Goal: Find specific page/section: Find specific page/section

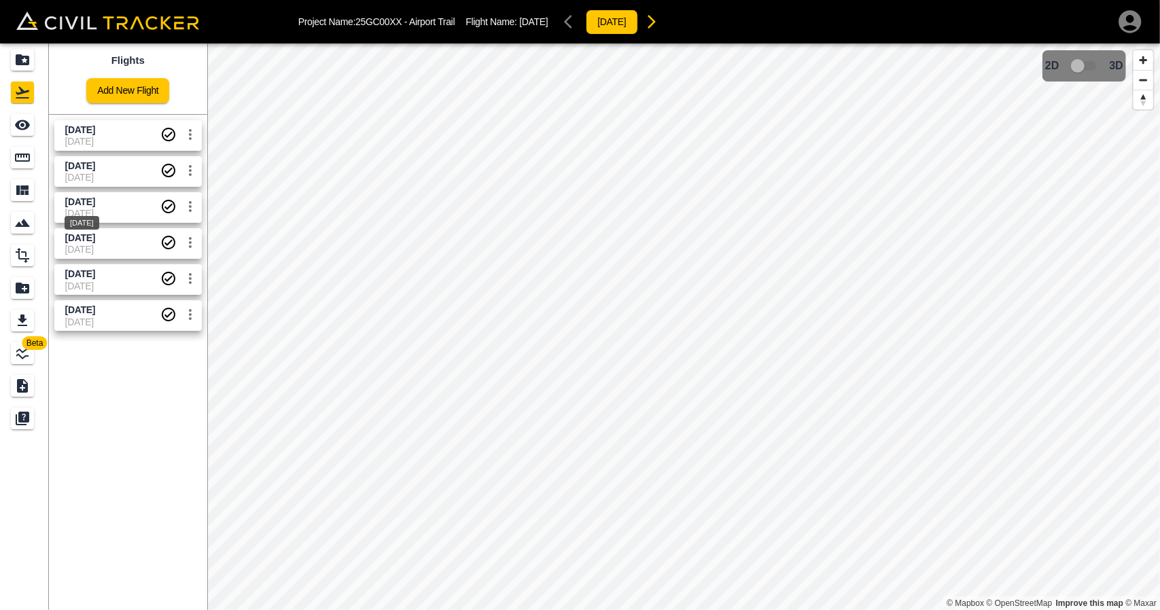
click at [98, 211] on div "[DATE]" at bounding box center [81, 219] width 37 height 24
click at [95, 204] on span "[DATE]" at bounding box center [80, 201] width 30 height 11
click at [28, 135] on div "See" at bounding box center [22, 125] width 23 height 22
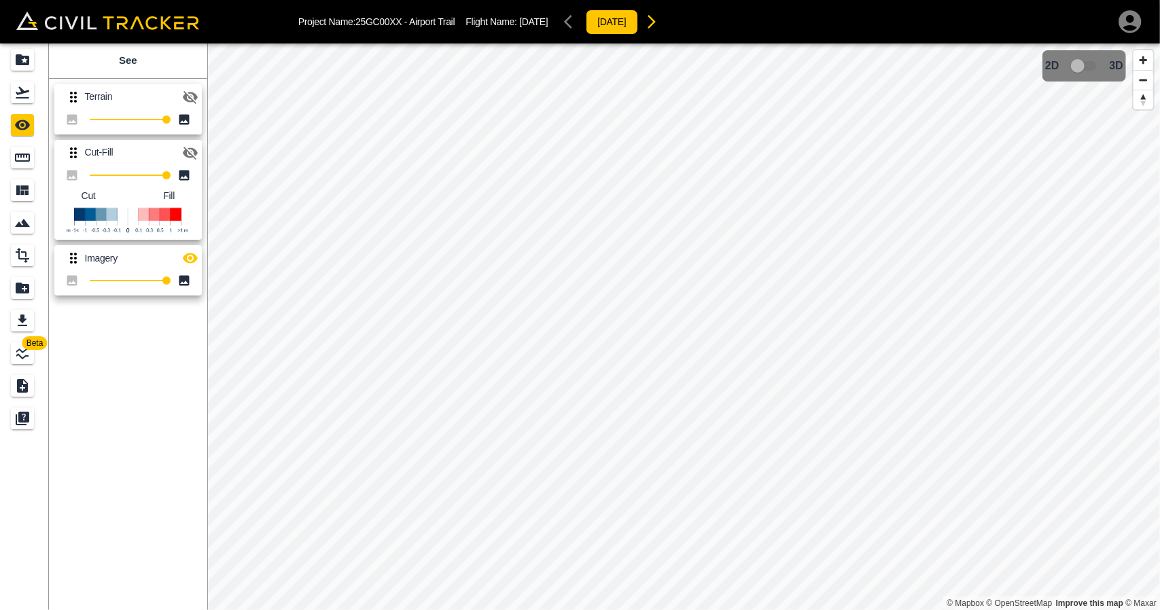
click at [194, 153] on icon "button" at bounding box center [190, 153] width 15 height 13
click at [197, 263] on icon "button" at bounding box center [190, 258] width 16 height 16
click at [15, 101] on div "Flights" at bounding box center [22, 93] width 23 height 22
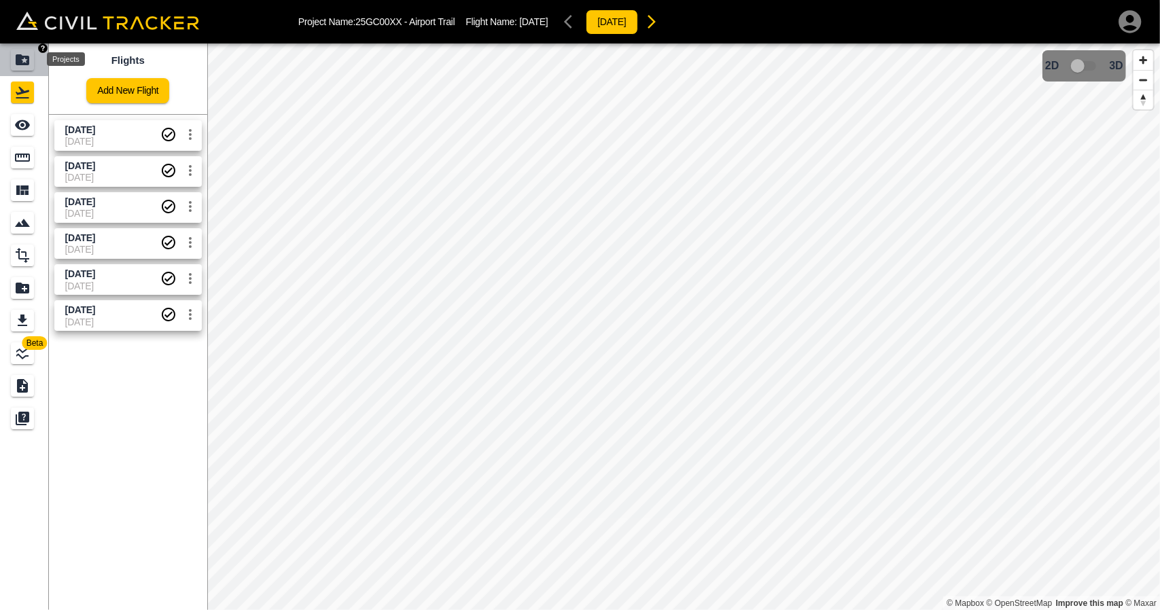
click at [33, 66] on div "Projects" at bounding box center [22, 60] width 23 height 22
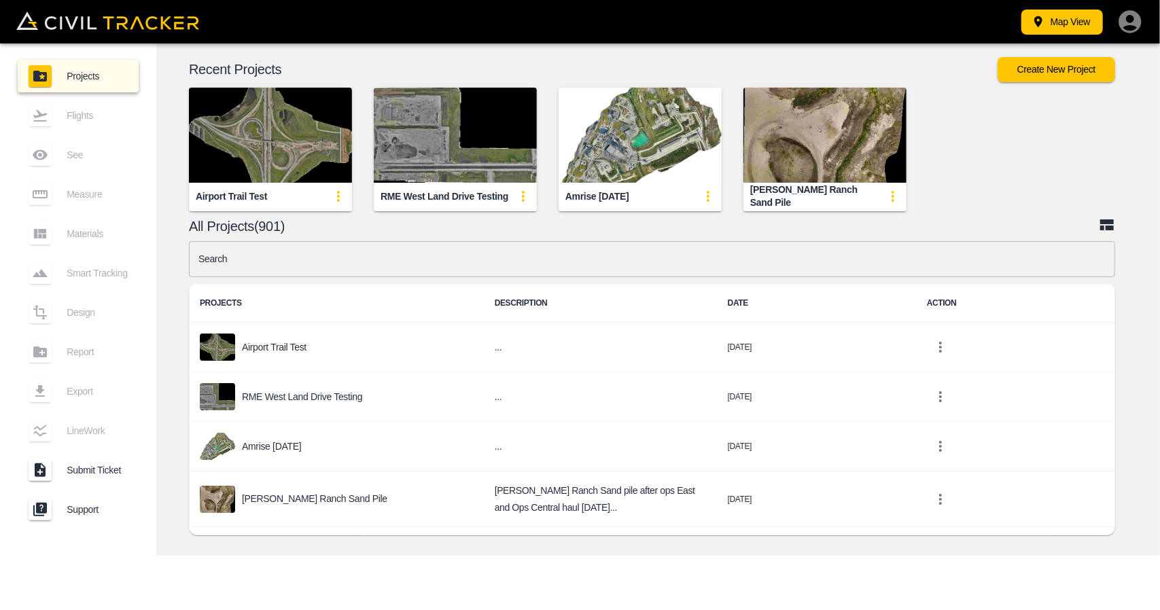
click at [299, 186] on div "Airport Trail Test" at bounding box center [270, 196] width 163 height 27
click at [295, 160] on img "button" at bounding box center [270, 135] width 163 height 95
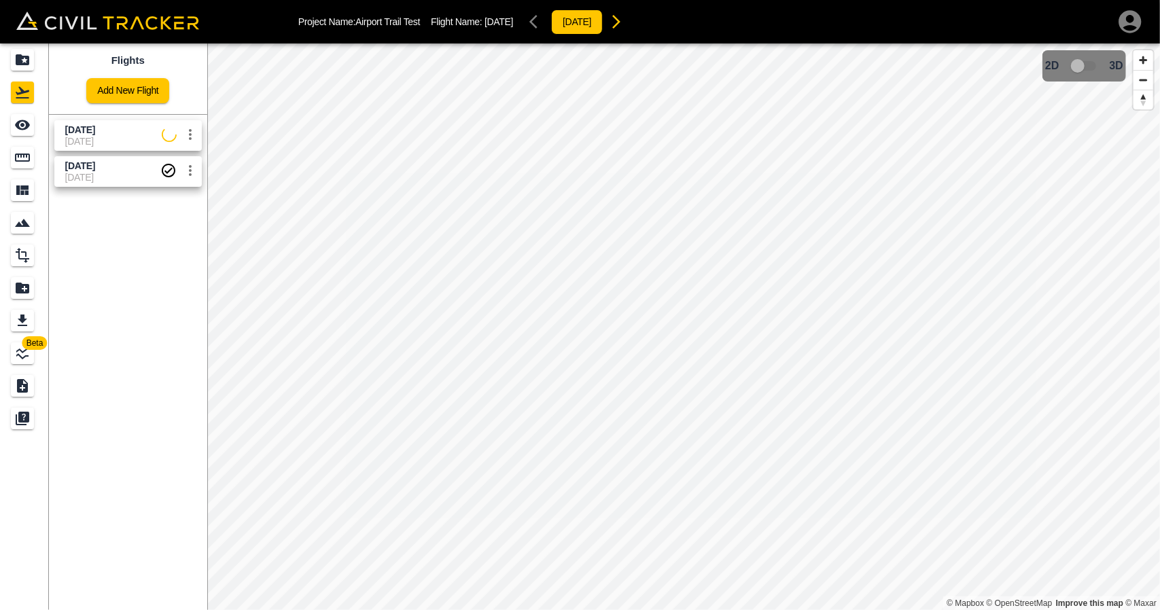
click at [104, 132] on span "[DATE]" at bounding box center [113, 130] width 96 height 13
click at [23, 126] on icon "See" at bounding box center [22, 125] width 15 height 10
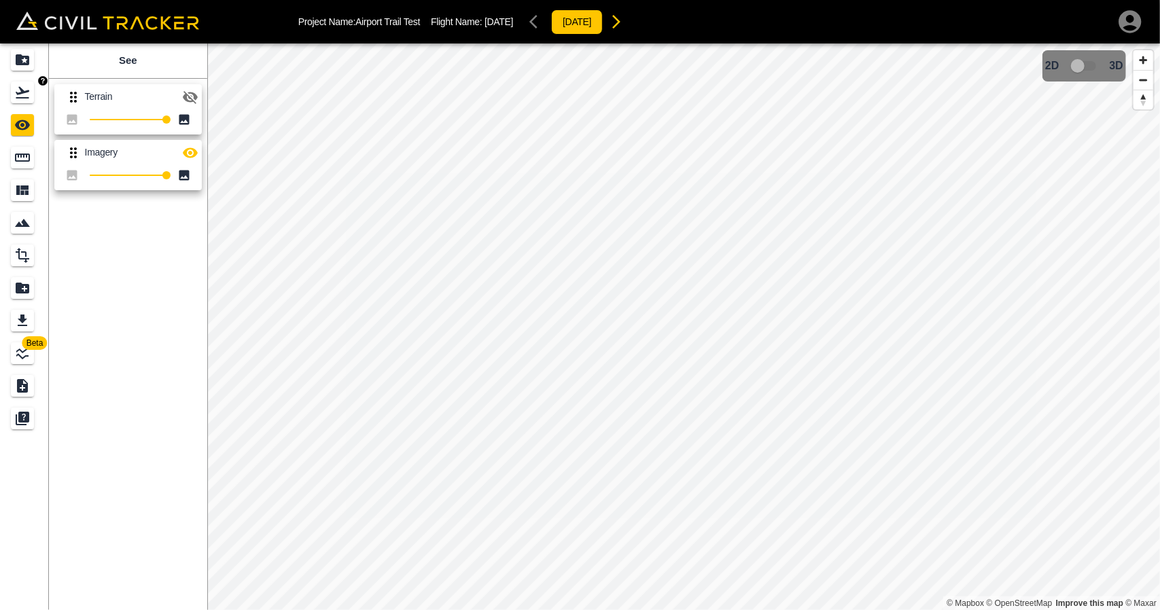
click at [24, 99] on icon "Flights" at bounding box center [22, 92] width 16 height 16
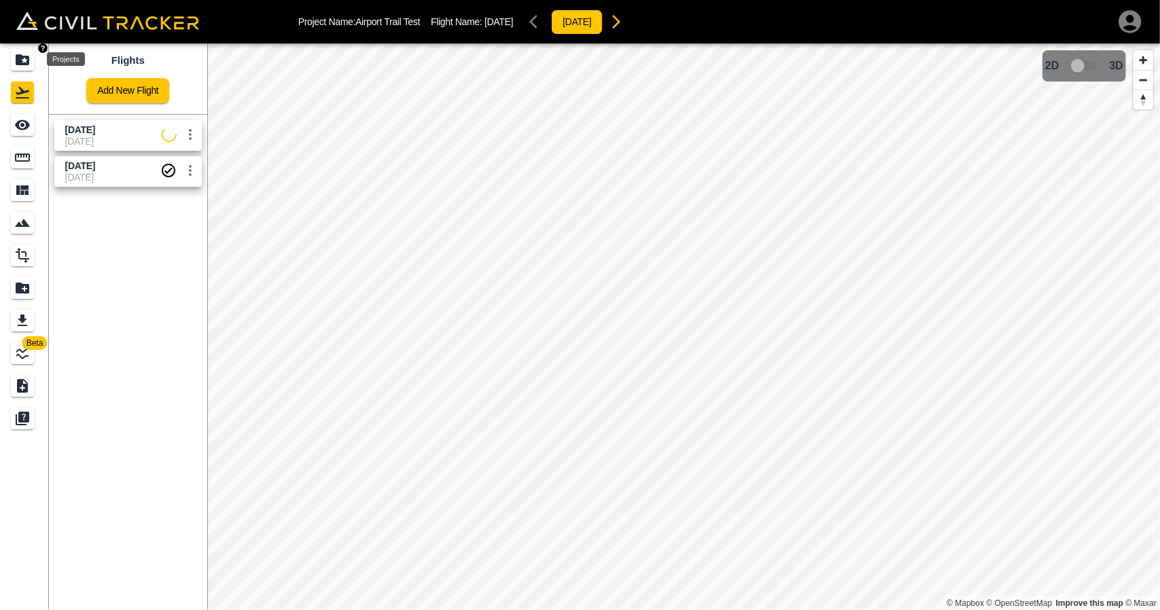
click at [16, 58] on icon "Projects" at bounding box center [23, 59] width 14 height 11
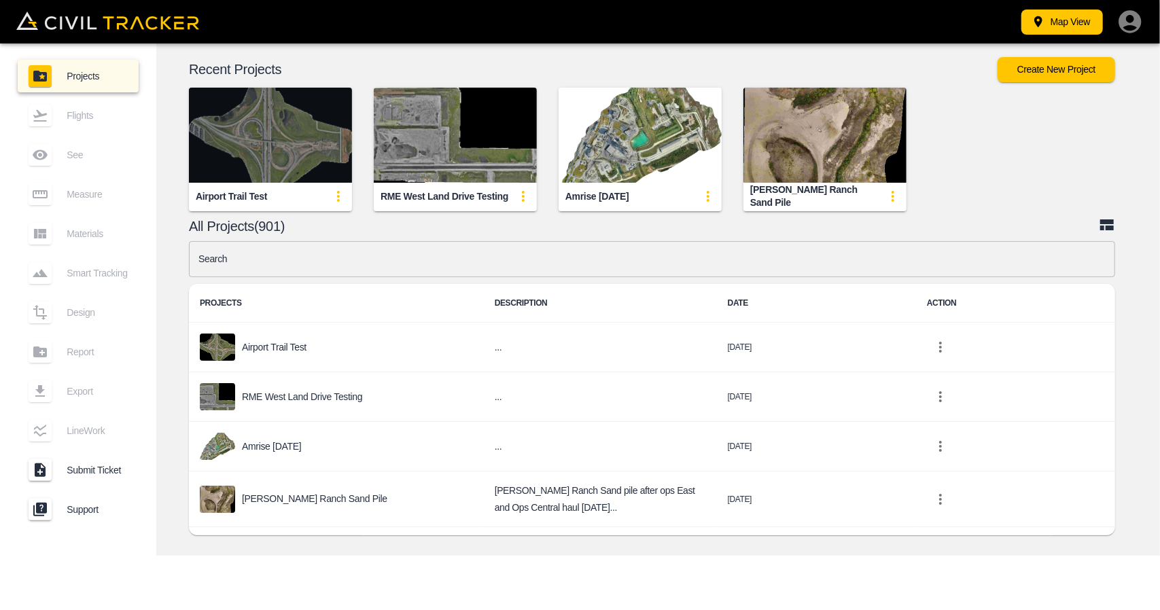
click at [269, 112] on img "button" at bounding box center [270, 135] width 163 height 95
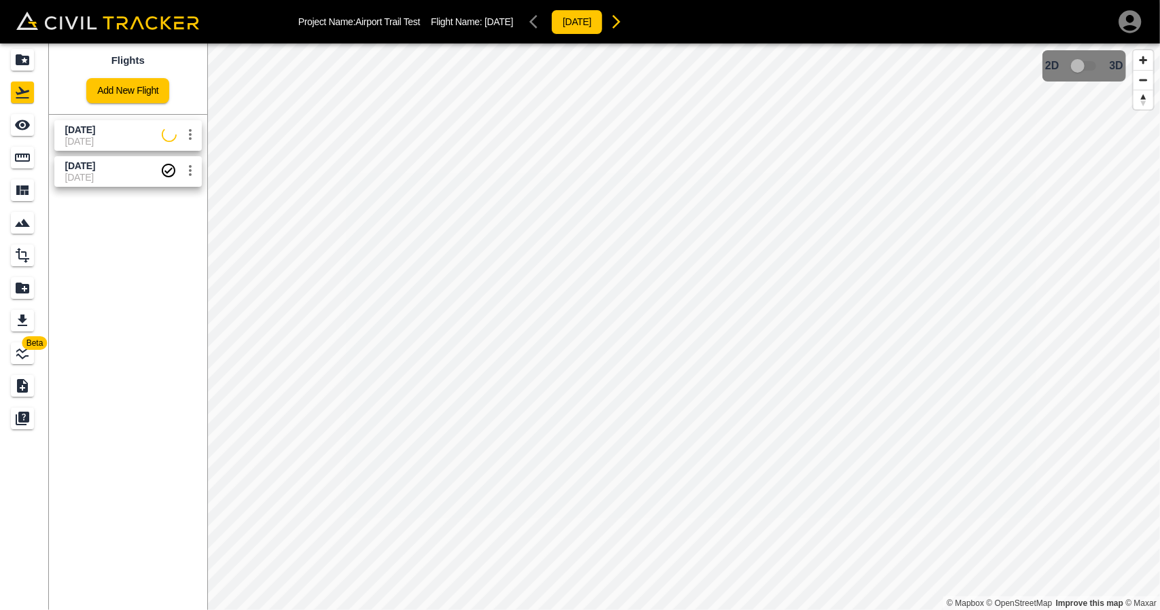
click at [141, 137] on span "[DATE]" at bounding box center [113, 141] width 96 height 11
click at [0, 129] on link at bounding box center [24, 125] width 49 height 33
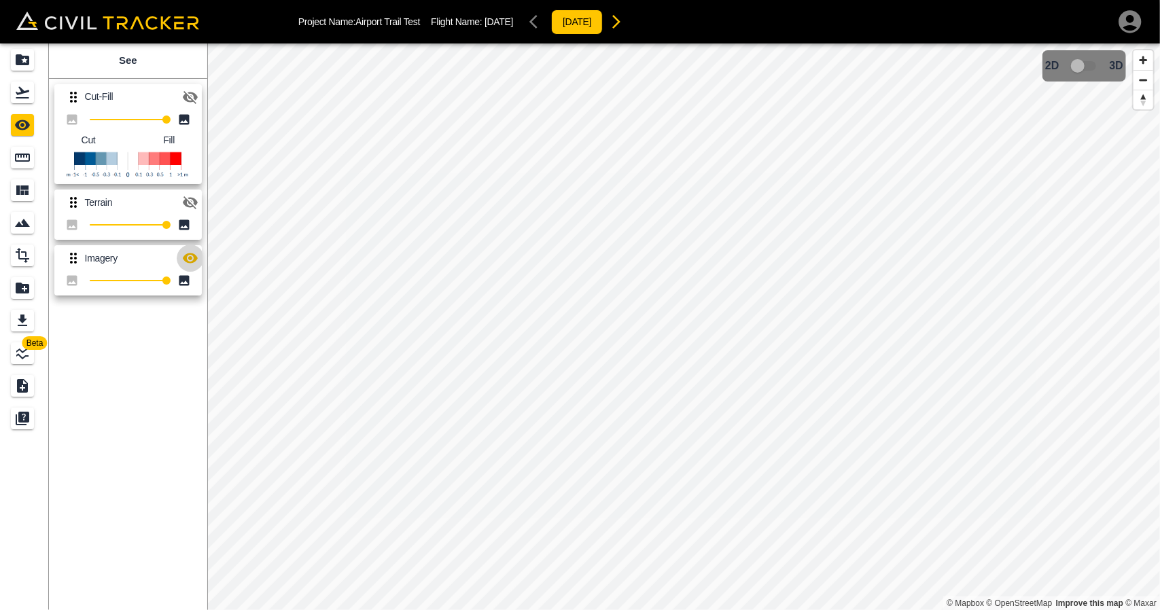
click at [188, 249] on button "button" at bounding box center [190, 258] width 27 height 27
click at [18, 88] on icon "Flights" at bounding box center [22, 92] width 16 height 16
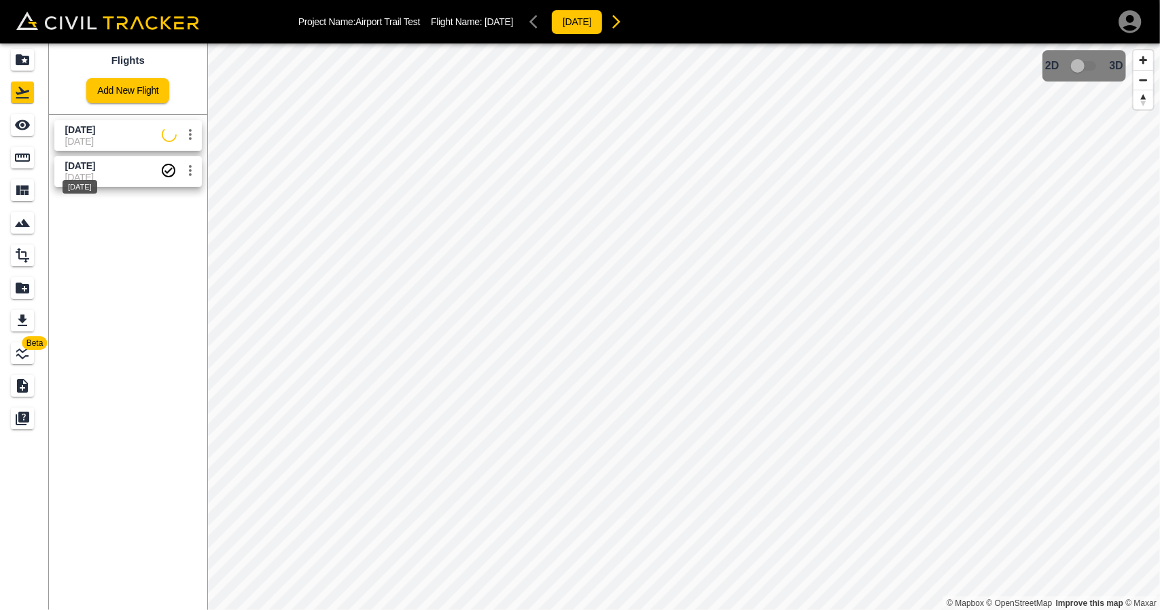
click at [88, 176] on div "[DATE]" at bounding box center [79, 182] width 37 height 24
drag, startPoint x: 26, startPoint y: 125, endPoint x: 66, endPoint y: 132, distance: 40.6
click at [26, 126] on icon "See" at bounding box center [22, 125] width 16 height 16
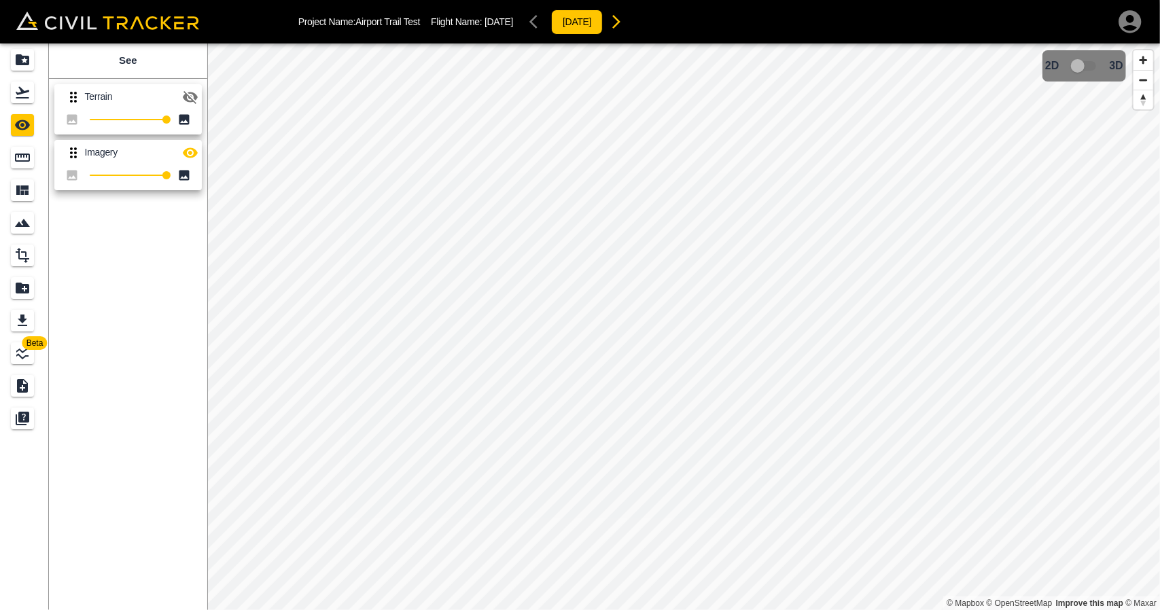
click at [196, 158] on icon "button" at bounding box center [190, 153] width 16 height 16
click at [30, 93] on icon "Flights" at bounding box center [22, 92] width 16 height 16
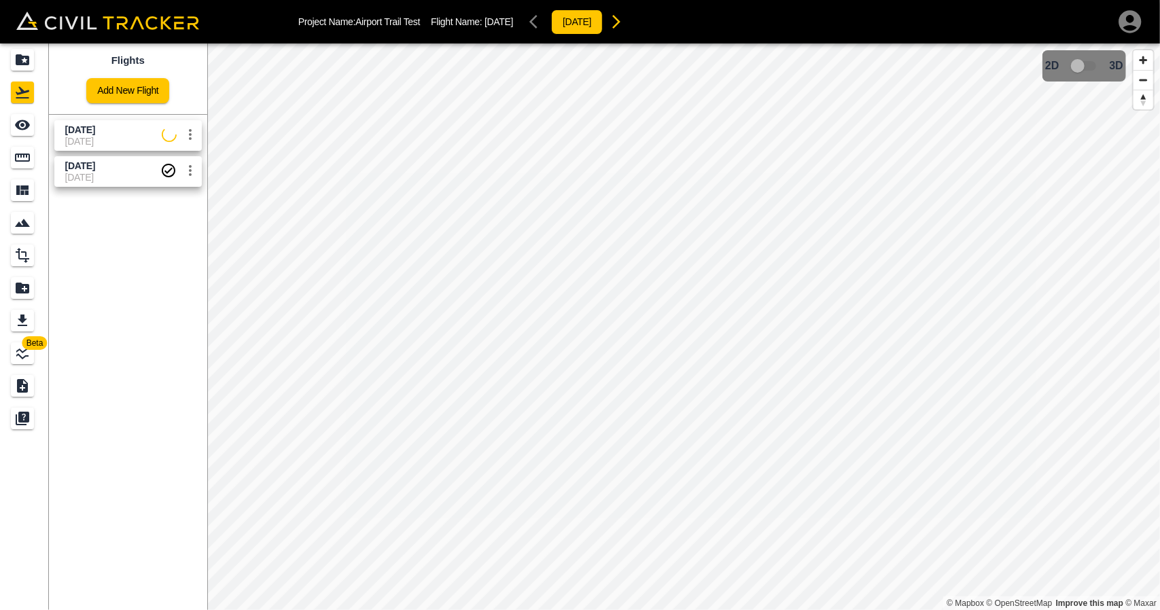
click at [99, 136] on span "[DATE]" at bounding box center [113, 141] width 96 height 11
drag, startPoint x: 24, startPoint y: 131, endPoint x: 48, endPoint y: 132, distance: 23.1
click at [24, 132] on icon "See" at bounding box center [22, 125] width 16 height 16
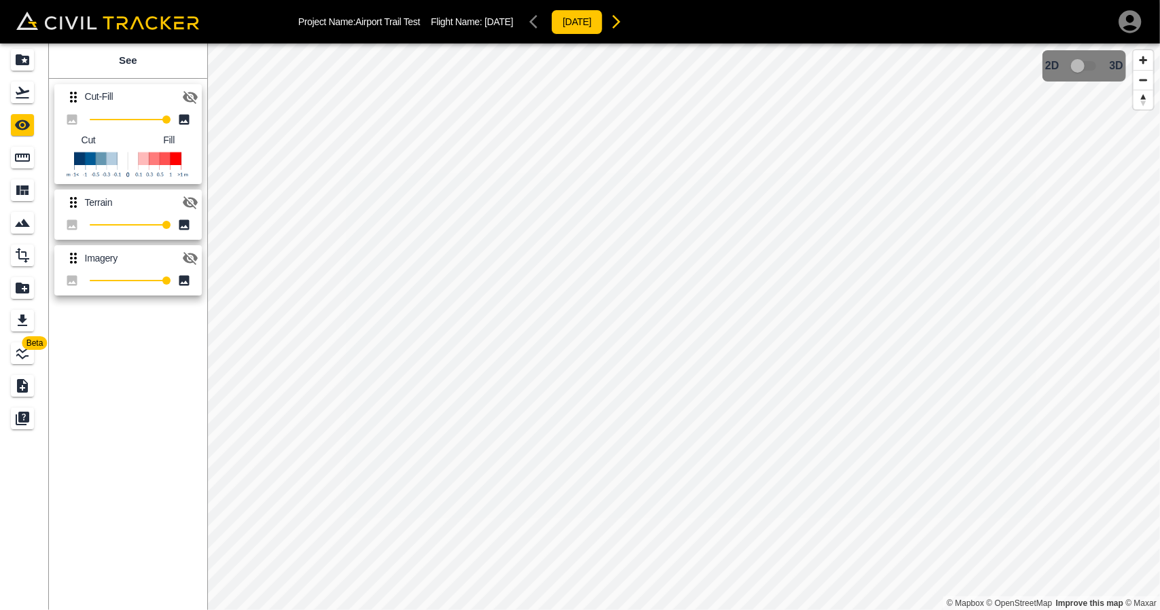
click at [192, 92] on icon "button" at bounding box center [190, 97] width 15 height 13
click at [23, 91] on icon "Flights" at bounding box center [23, 93] width 14 height 12
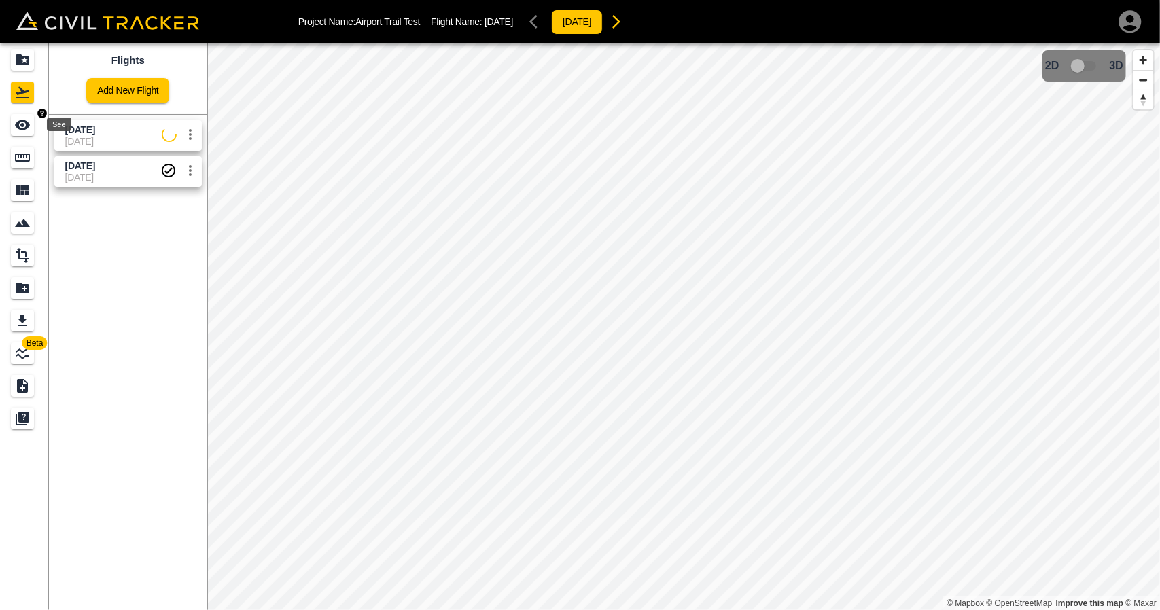
click at [26, 130] on icon "See" at bounding box center [22, 125] width 16 height 16
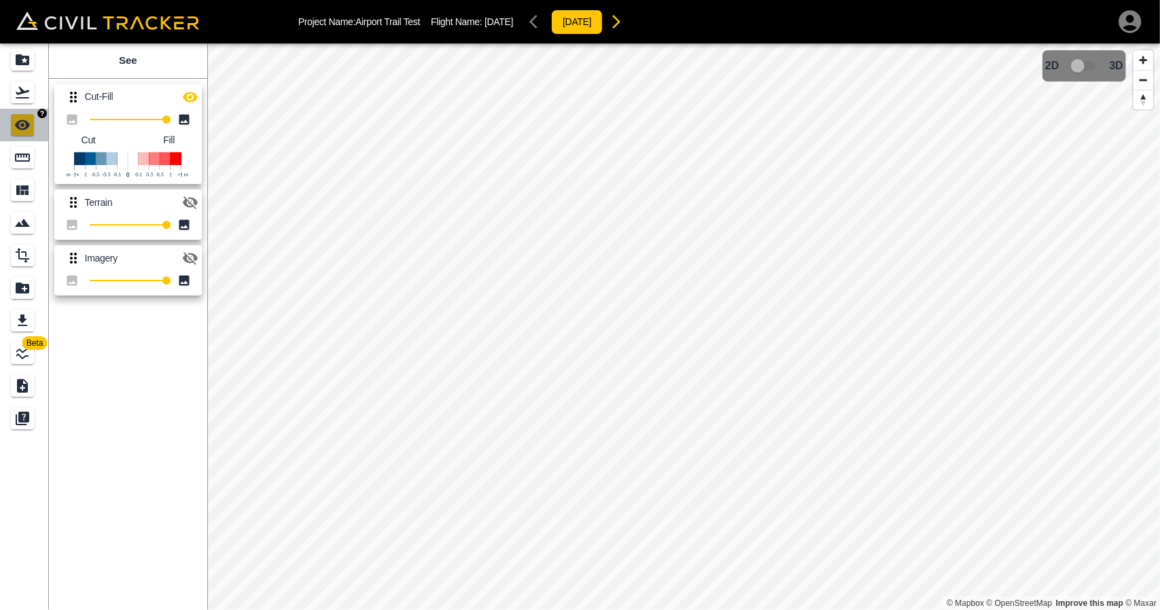
click at [30, 109] on link at bounding box center [24, 125] width 49 height 33
drag, startPoint x: 30, startPoint y: 105, endPoint x: 45, endPoint y: 124, distance: 24.7
click at [31, 106] on link at bounding box center [24, 92] width 49 height 33
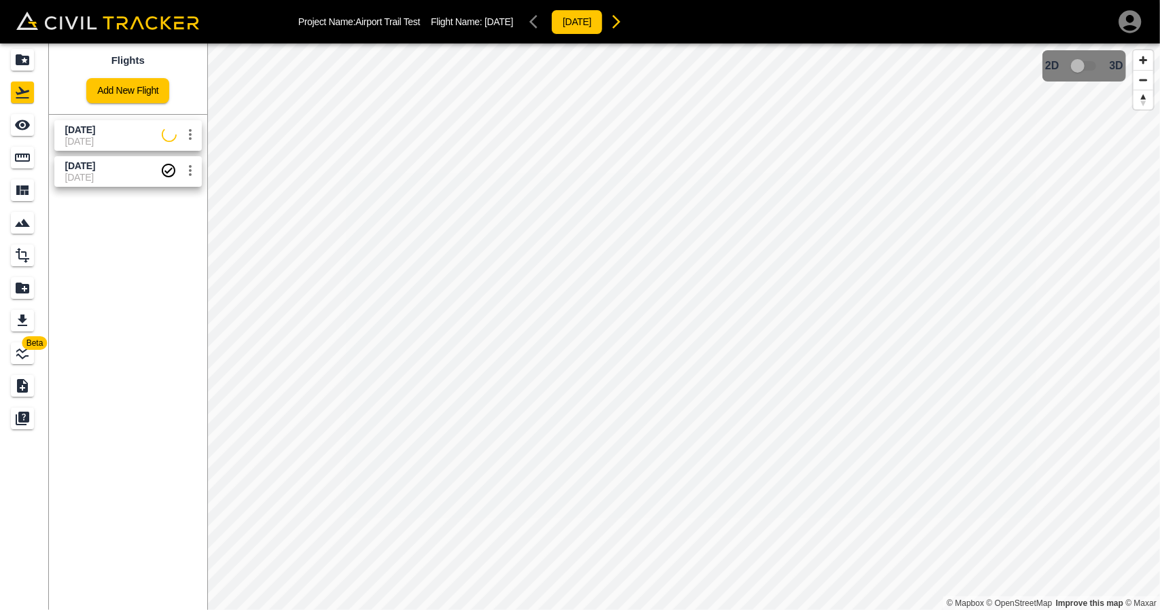
click at [76, 172] on span "[DATE]" at bounding box center [112, 177] width 95 height 11
click at [22, 141] on link at bounding box center [24, 157] width 49 height 33
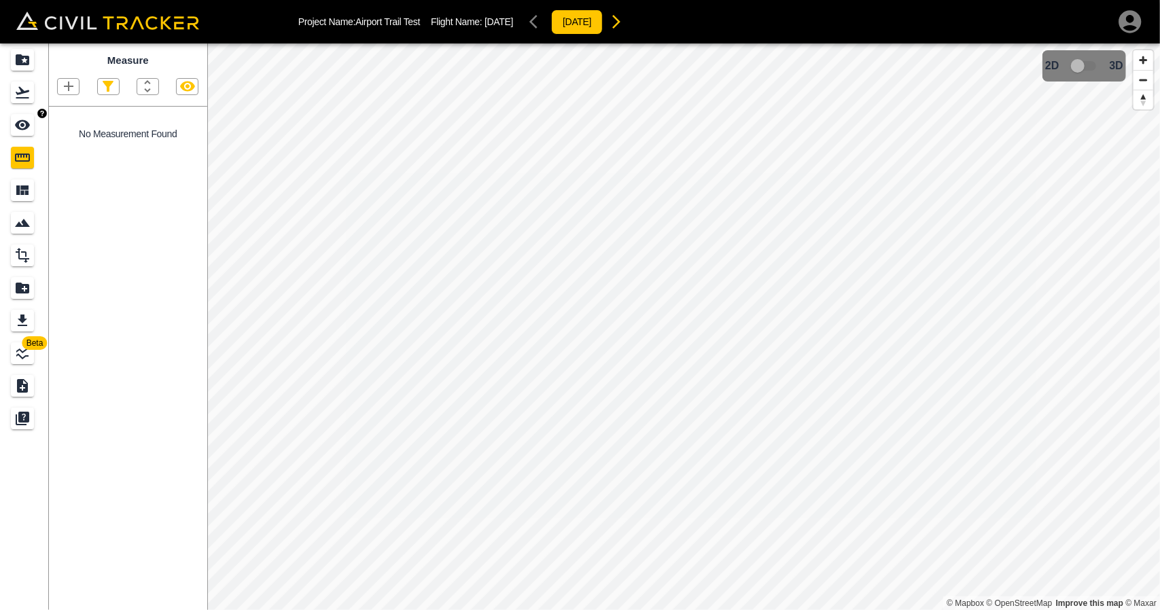
click at [26, 112] on link at bounding box center [24, 125] width 49 height 33
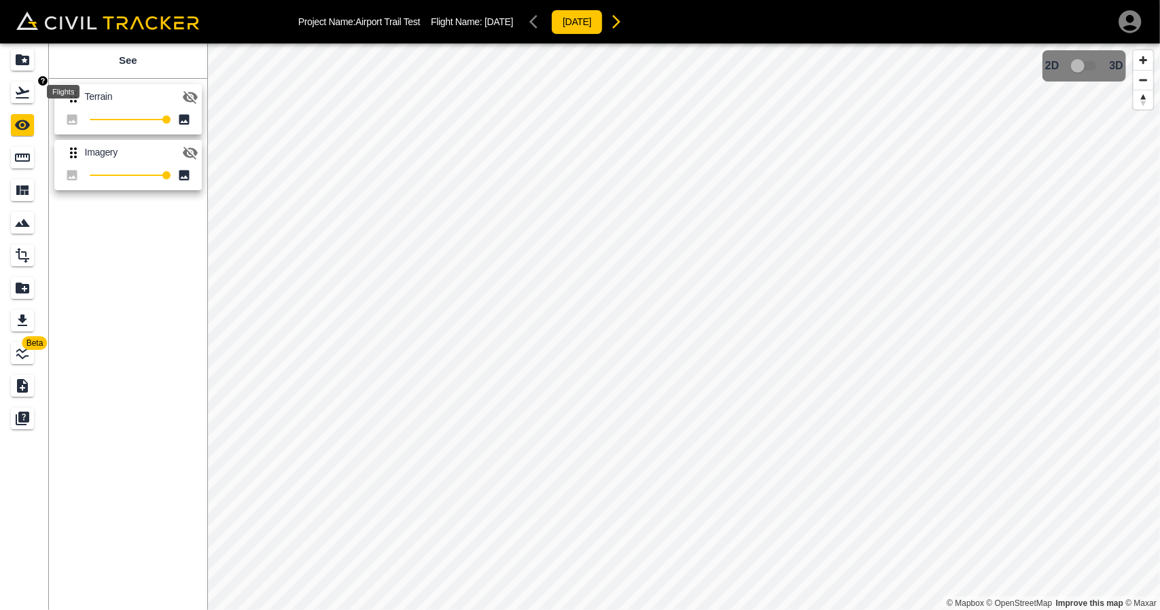
click at [30, 100] on icon "Flights" at bounding box center [22, 92] width 16 height 16
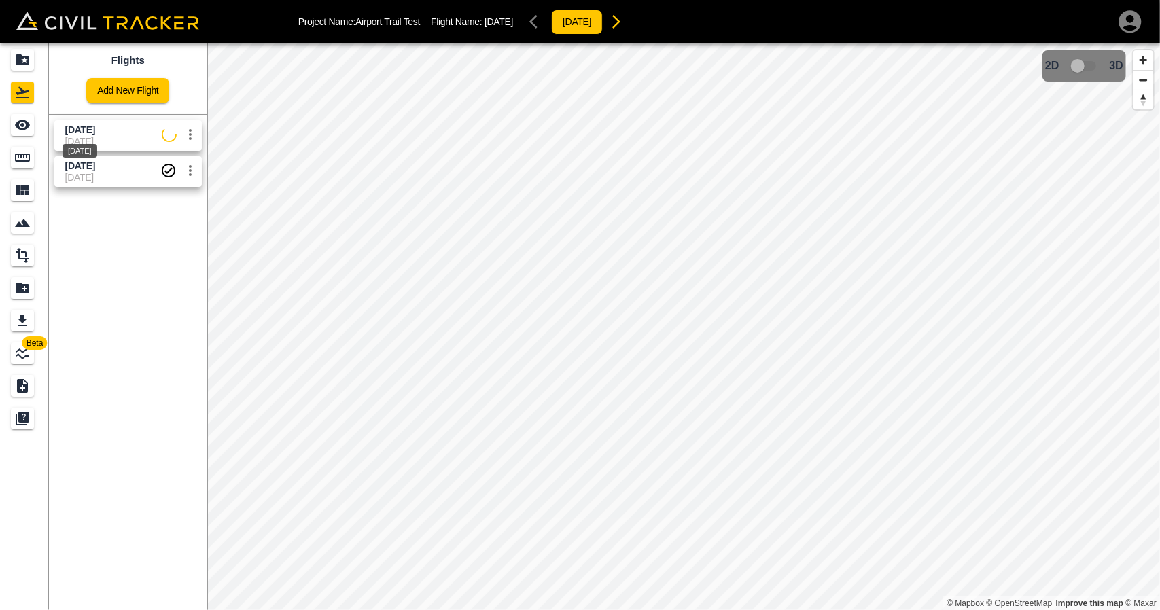
click at [68, 124] on span "[DATE]" at bounding box center [80, 129] width 30 height 11
click at [24, 123] on icon "See" at bounding box center [22, 125] width 16 height 16
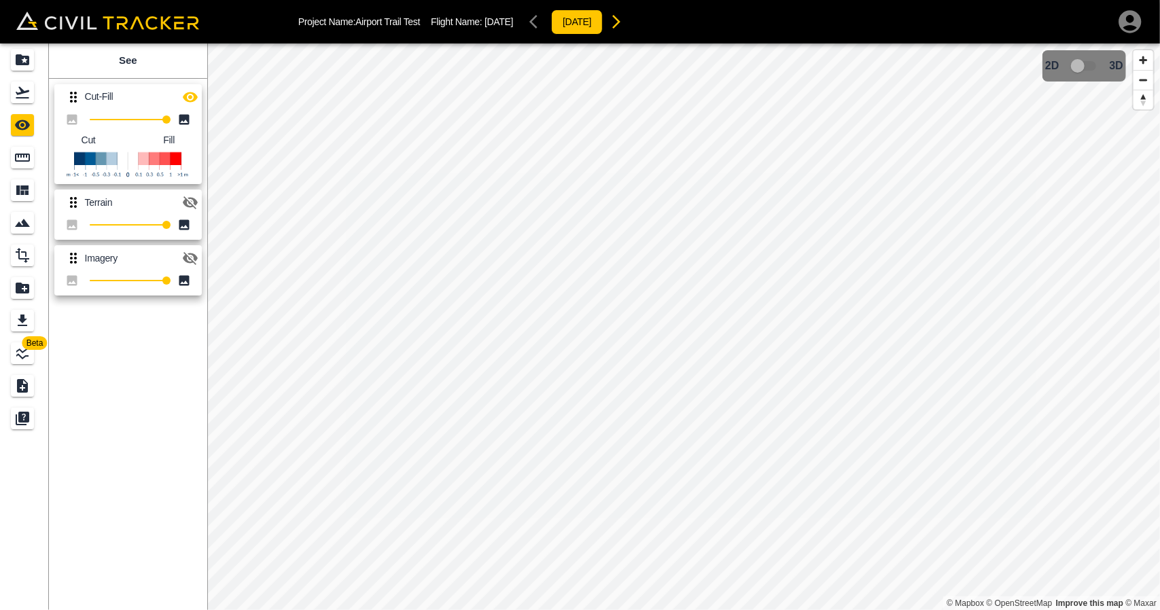
click at [188, 96] on icon "button" at bounding box center [190, 97] width 15 height 10
click at [188, 96] on icon "button" at bounding box center [190, 97] width 15 height 13
click at [31, 91] on div "Flights" at bounding box center [22, 93] width 23 height 22
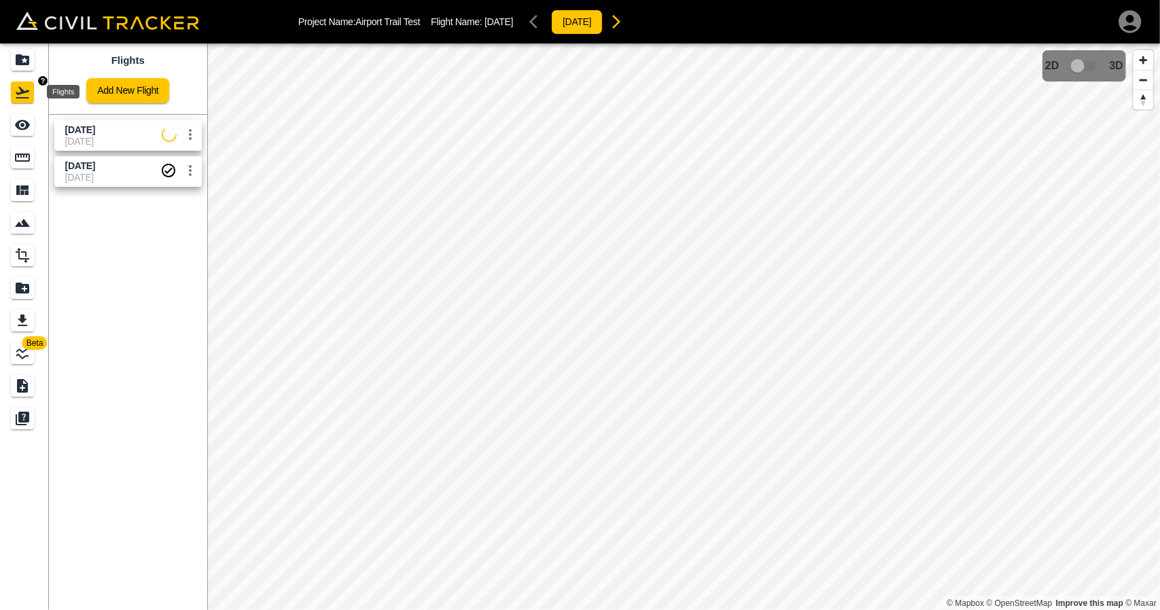
click at [22, 52] on icon "Projects" at bounding box center [22, 60] width 16 height 16
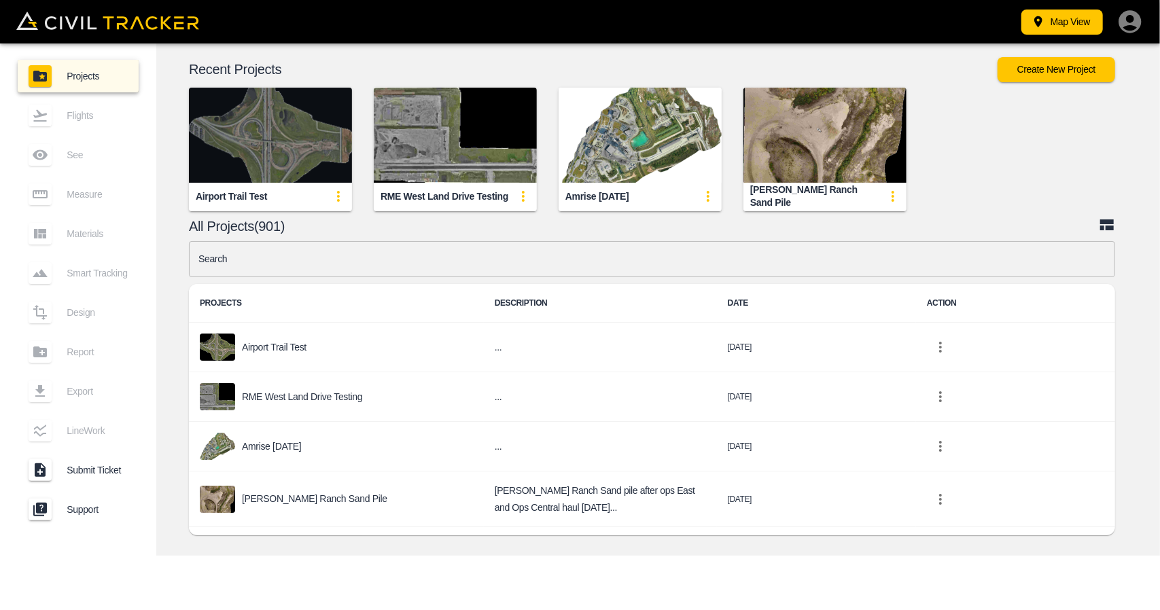
click at [280, 130] on img "button" at bounding box center [270, 135] width 163 height 95
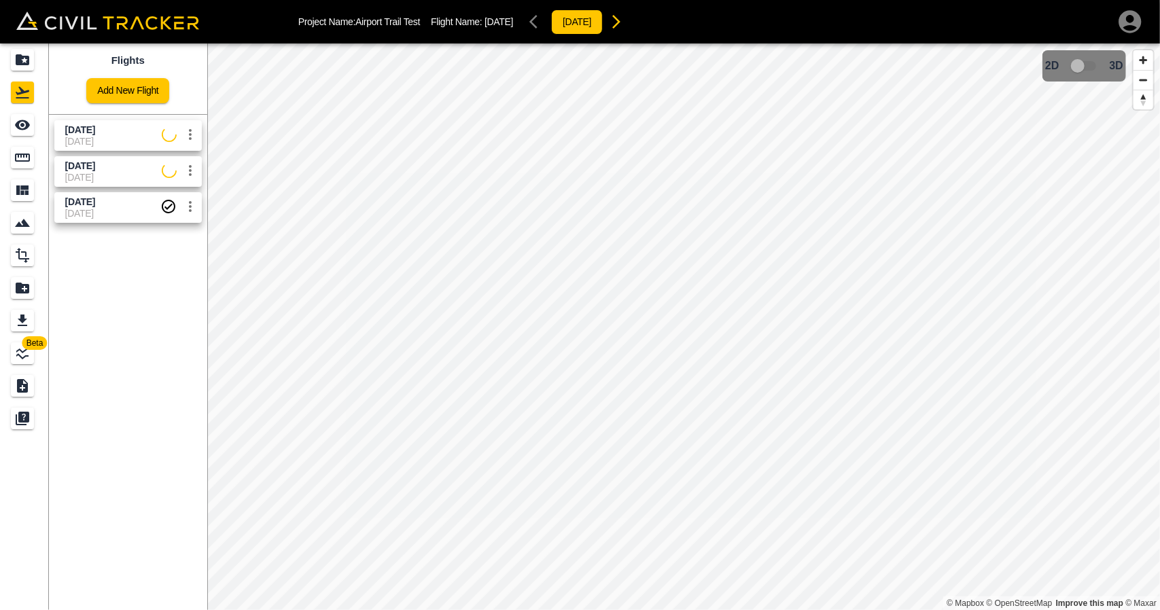
click at [109, 139] on span "[DATE]" at bounding box center [113, 141] width 96 height 11
click at [24, 121] on icon "See" at bounding box center [22, 125] width 15 height 10
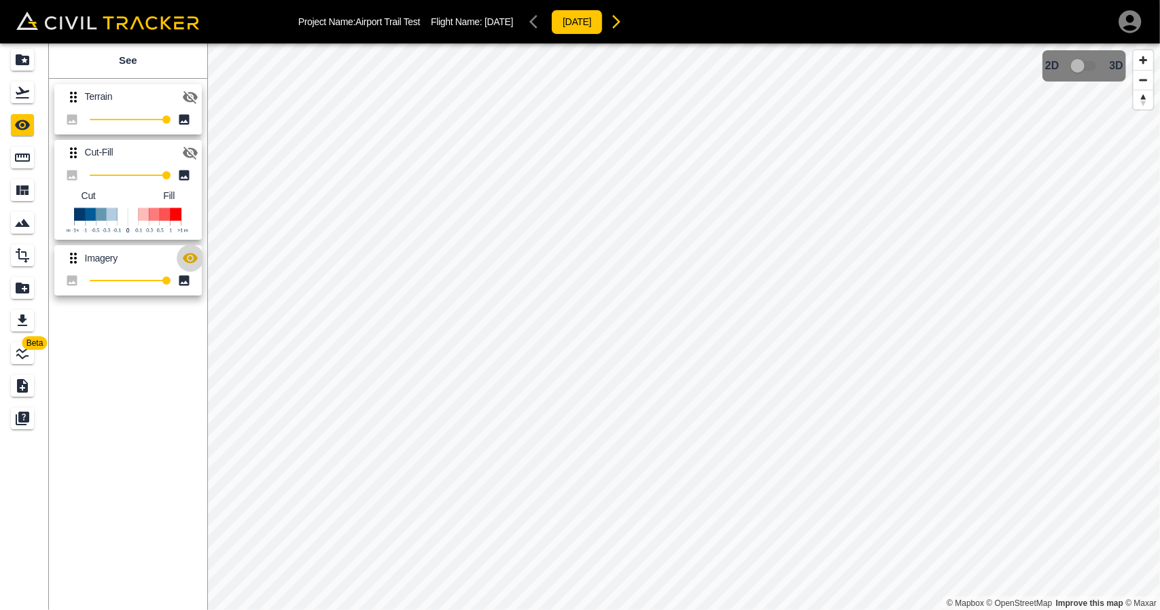
click at [194, 257] on icon "button" at bounding box center [190, 258] width 15 height 10
click at [189, 150] on icon "button" at bounding box center [190, 153] width 16 height 16
click at [20, 71] on link at bounding box center [24, 59] width 49 height 33
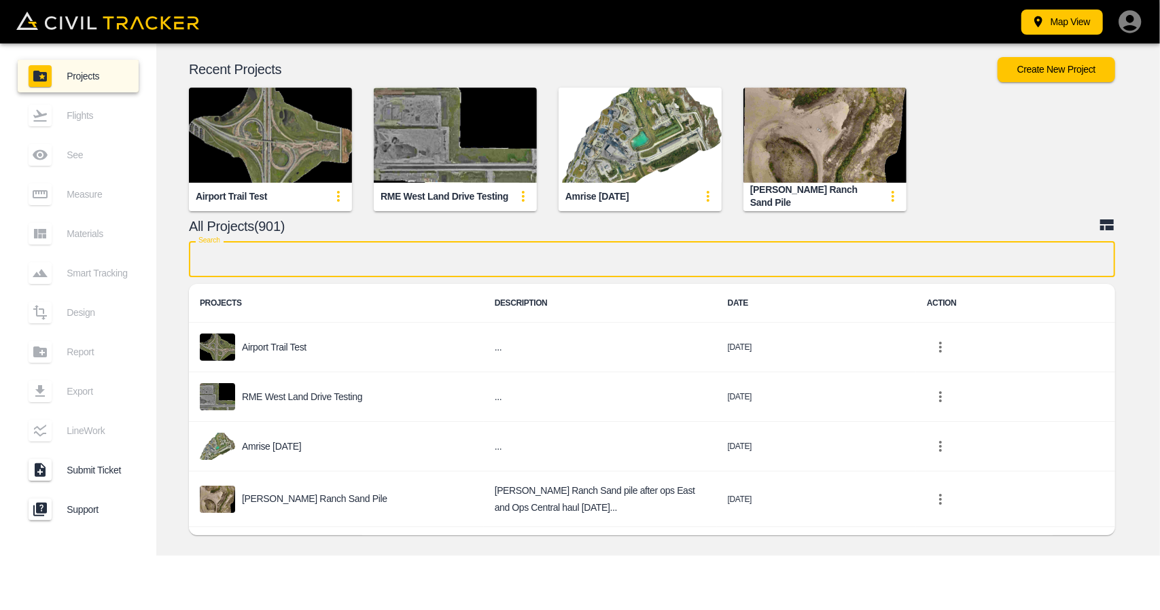
click at [387, 264] on input "text" at bounding box center [652, 259] width 926 height 36
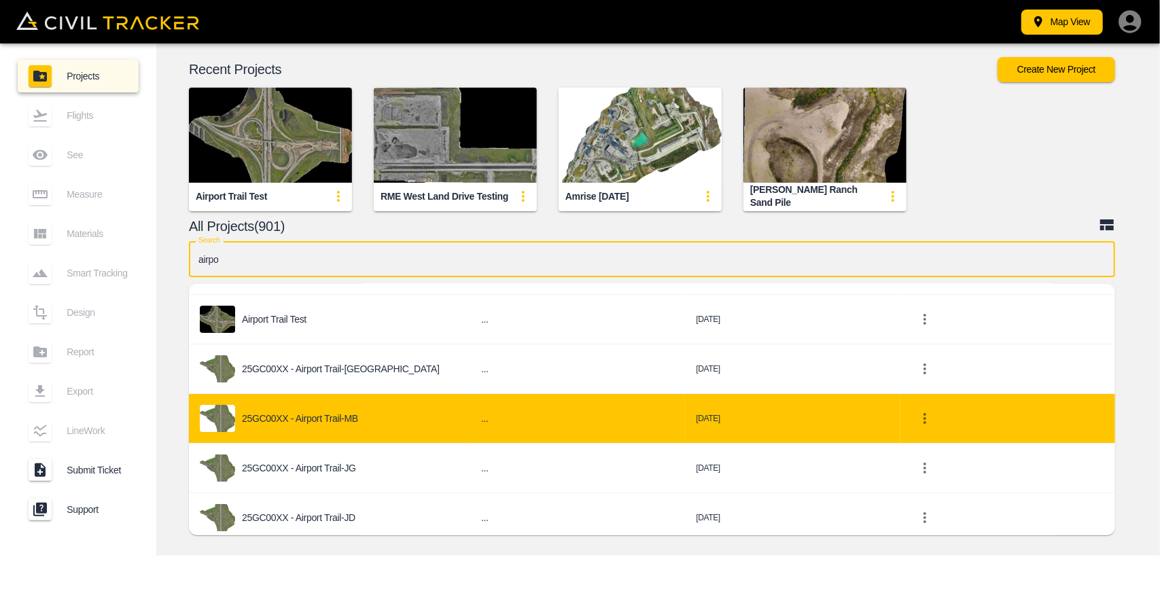
scroll to position [136, 0]
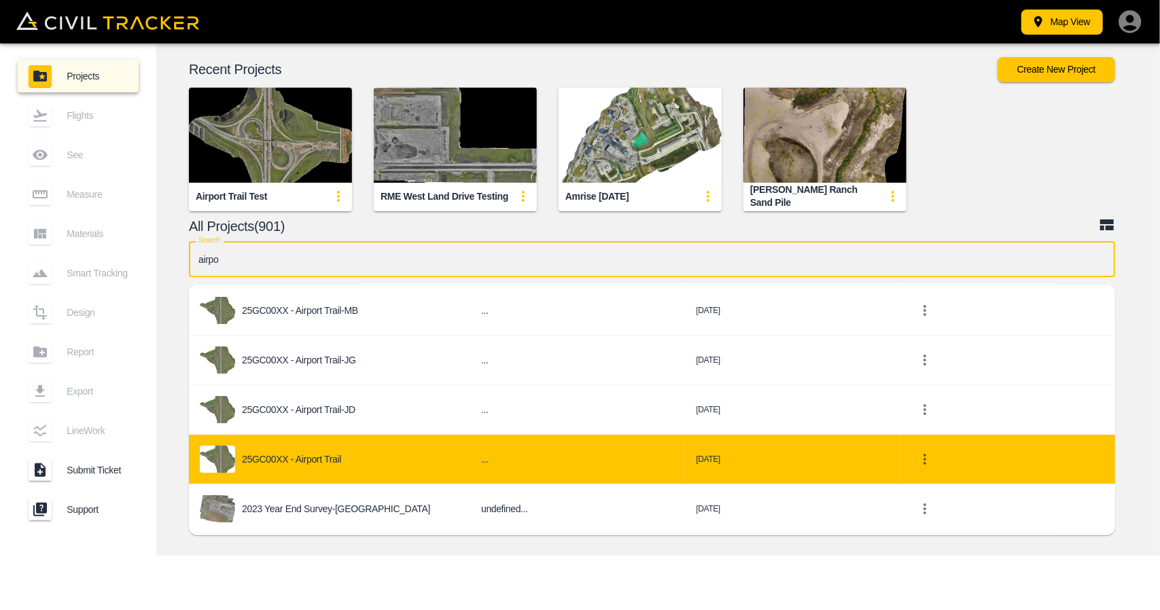
type input "airpo"
click at [302, 461] on p "25GC00XX - Airport Trail" at bounding box center [291, 459] width 99 height 11
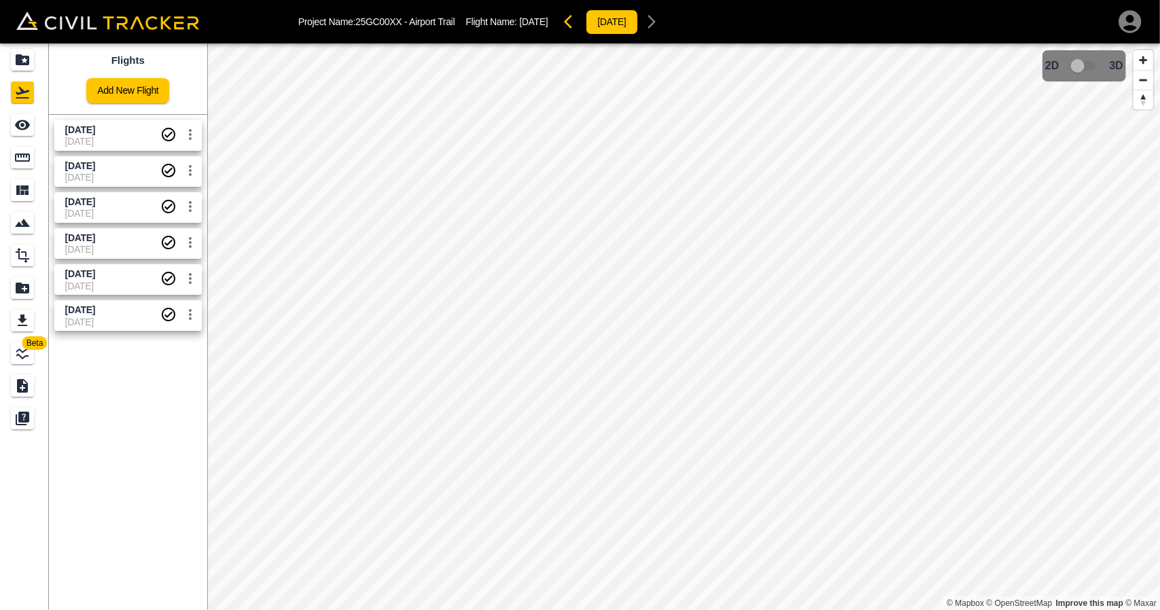
click at [95, 165] on span "[DATE]" at bounding box center [80, 165] width 30 height 11
click at [11, 126] on div "See" at bounding box center [22, 125] width 23 height 22
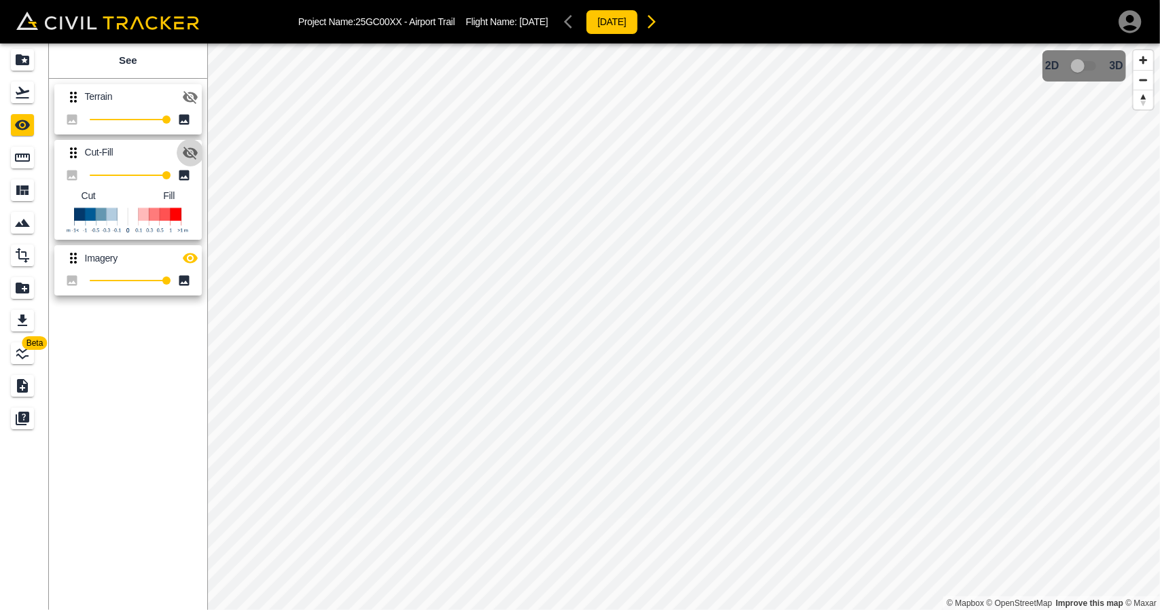
click at [198, 160] on icon "button" at bounding box center [190, 153] width 16 height 16
click at [185, 253] on icon "button" at bounding box center [190, 258] width 16 height 16
